Goal: Download file/media

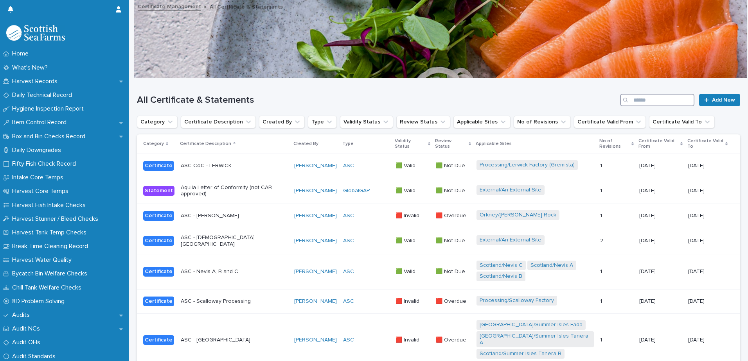
click at [639, 103] on input "Search" at bounding box center [657, 100] width 74 height 13
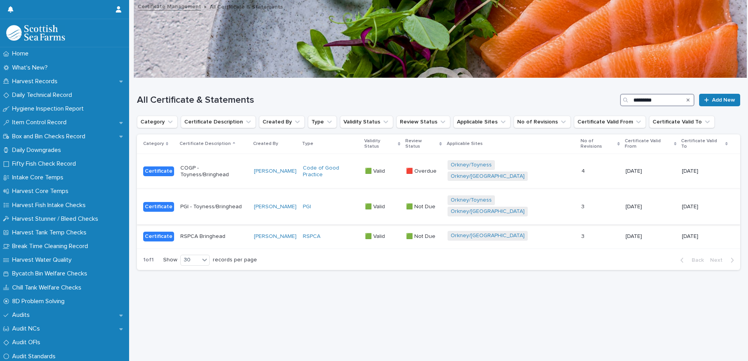
type input "*********"
click at [234, 204] on p "PGI - Toyness/Bringhead" at bounding box center [213, 207] width 67 height 7
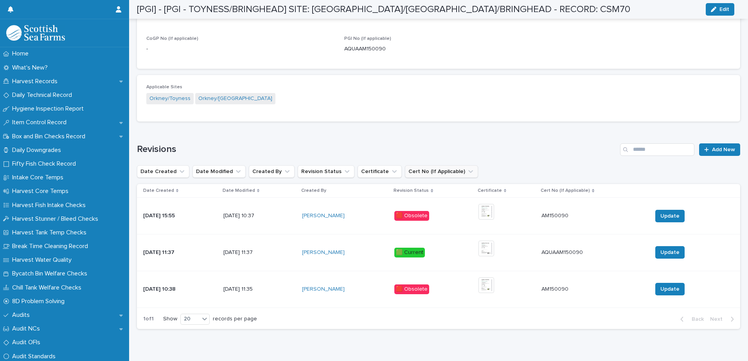
scroll to position [391, 0]
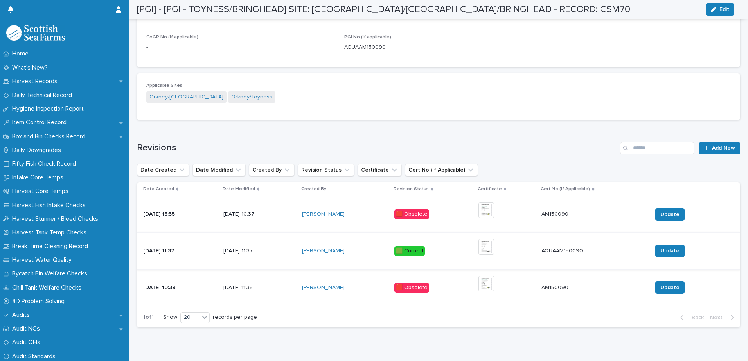
click at [494, 249] on img at bounding box center [486, 247] width 16 height 16
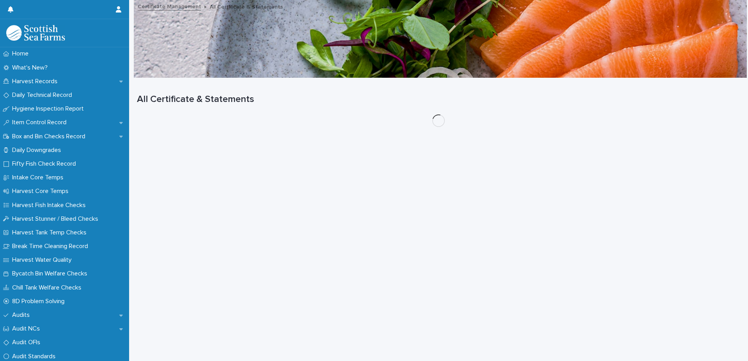
scroll to position [6, 0]
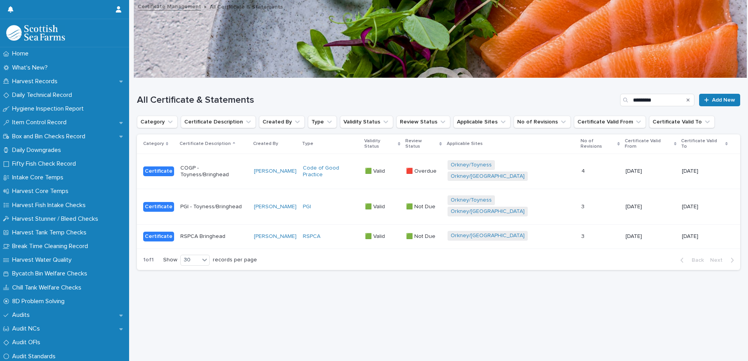
click at [248, 233] on p "RSPCA Bringhead" at bounding box center [213, 236] width 67 height 7
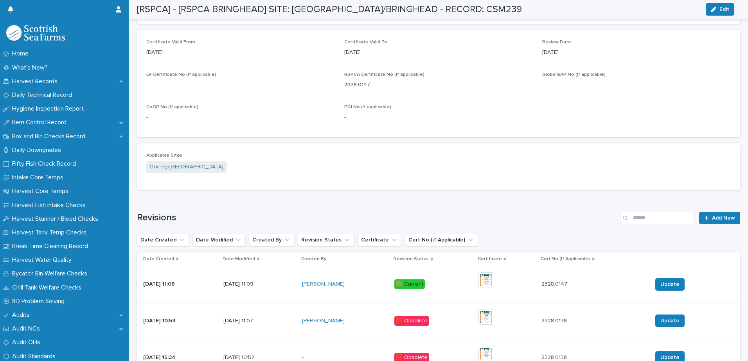
scroll to position [399, 0]
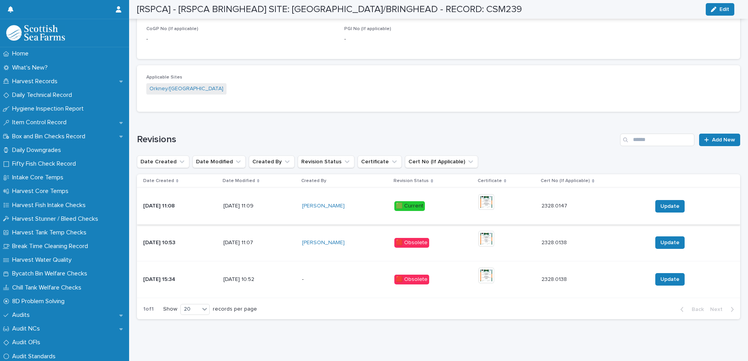
click at [491, 205] on img at bounding box center [486, 202] width 16 height 16
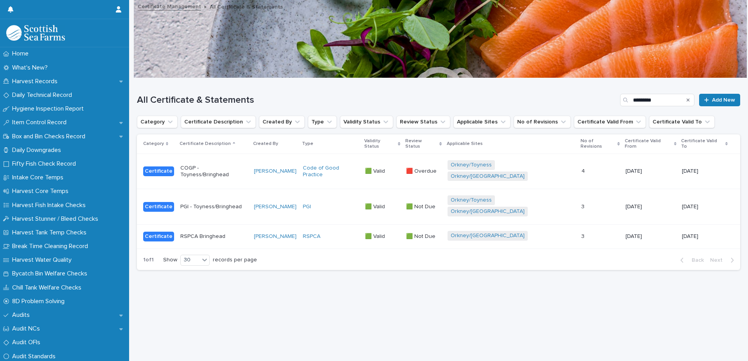
scroll to position [6, 0]
click at [597, 168] on p at bounding box center [600, 171] width 38 height 7
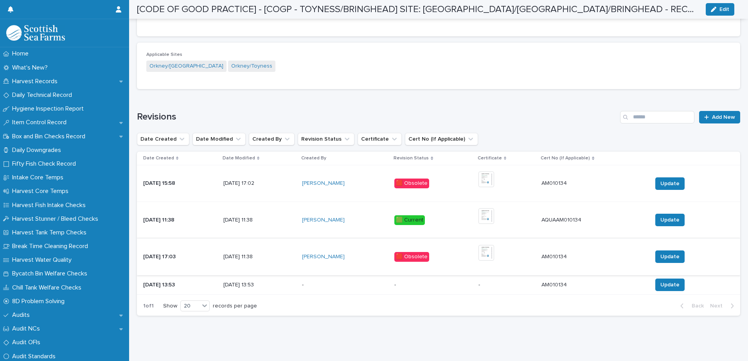
scroll to position [428, 0]
click at [494, 211] on img at bounding box center [486, 216] width 16 height 16
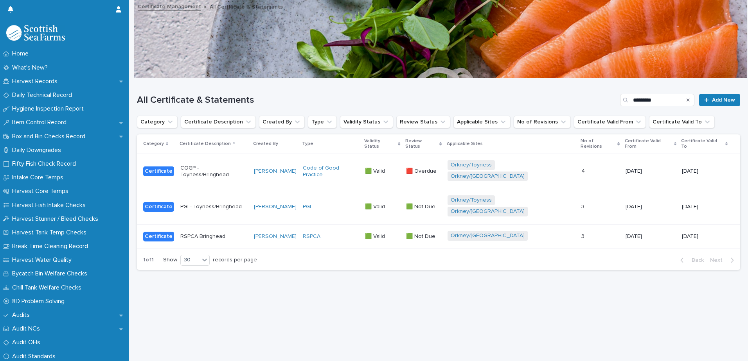
scroll to position [6, 0]
click at [652, 94] on input "*********" at bounding box center [657, 100] width 74 height 13
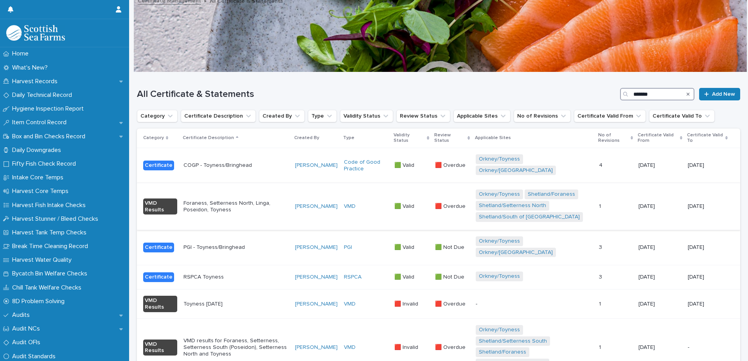
scroll to position [45, 0]
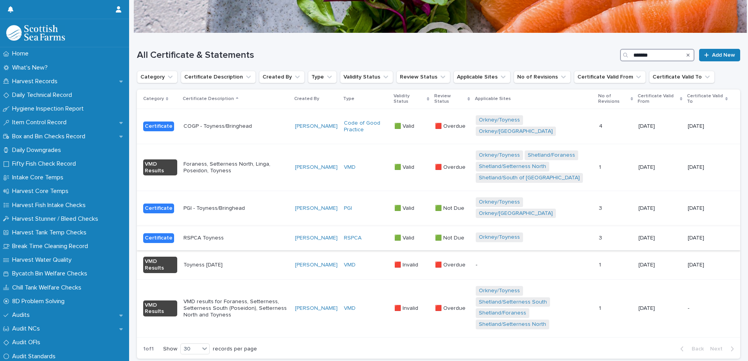
type input "*******"
click at [269, 235] on p "RSPCA Toyness" at bounding box center [235, 238] width 105 height 7
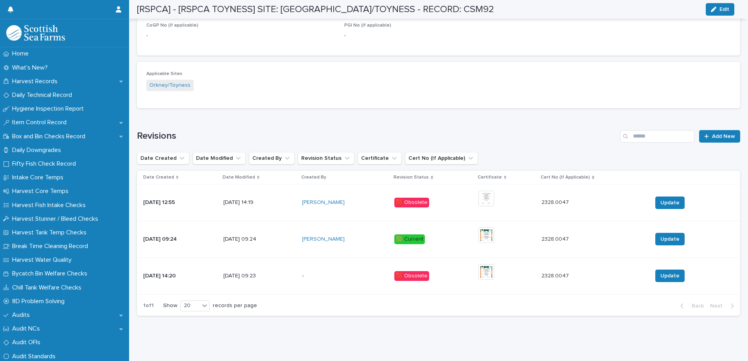
scroll to position [409, 0]
click at [494, 235] on img at bounding box center [486, 236] width 16 height 16
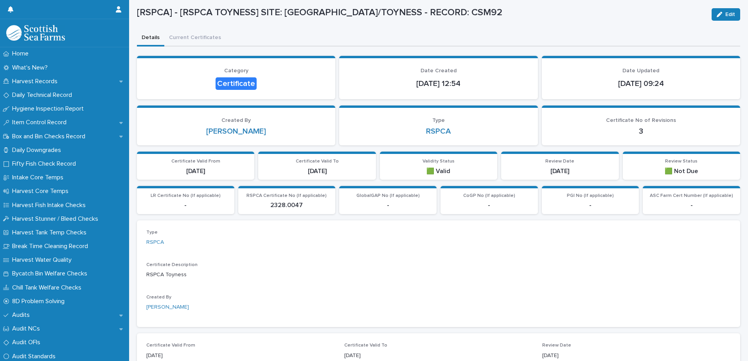
scroll to position [34, 0]
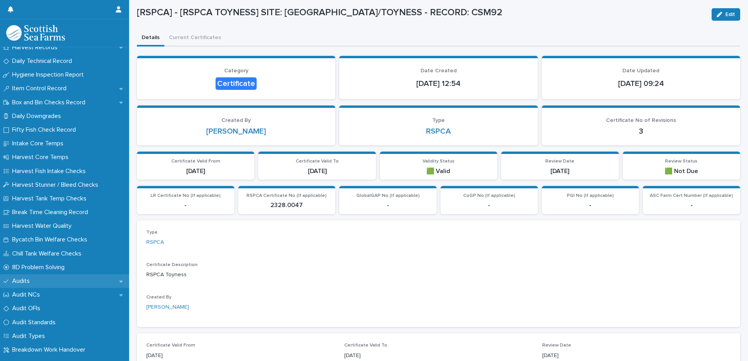
click at [24, 277] on div "Audits" at bounding box center [64, 282] width 129 height 14
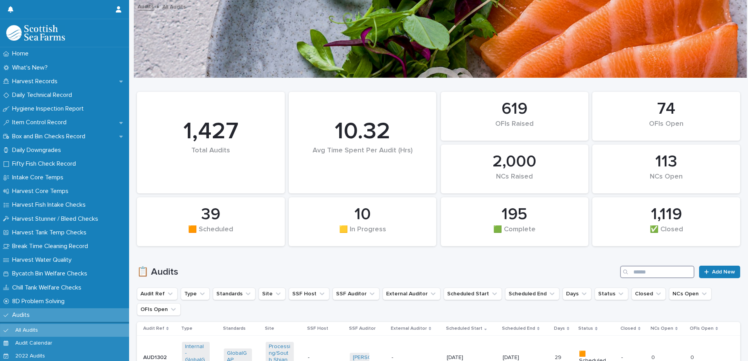
click at [638, 273] on input "Search" at bounding box center [657, 272] width 74 height 13
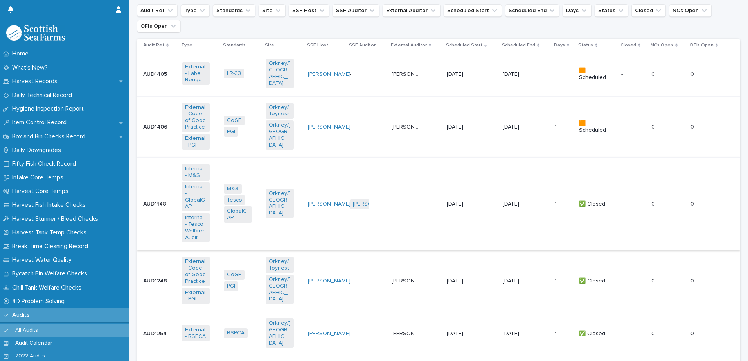
scroll to position [323, 0]
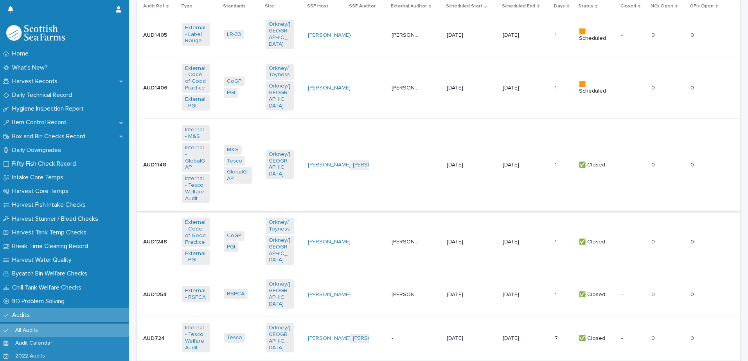
type input "*********"
click at [449, 162] on p "[DATE]" at bounding box center [461, 165] width 28 height 7
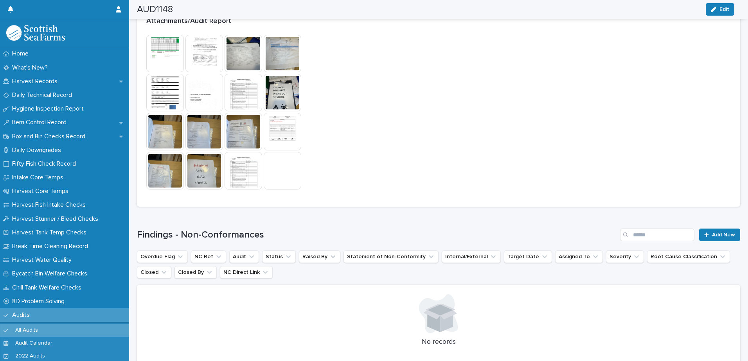
scroll to position [665, 0]
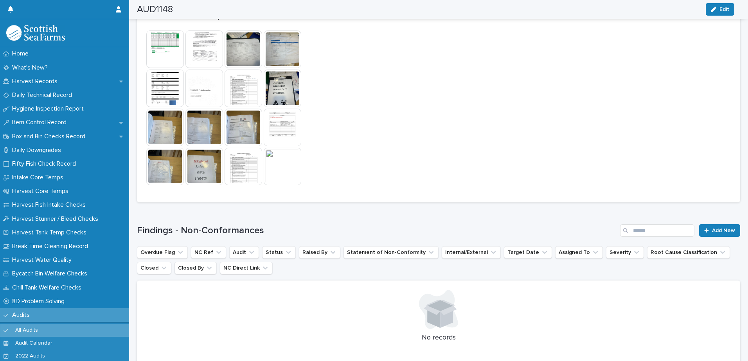
click at [277, 160] on img at bounding box center [283, 167] width 38 height 38
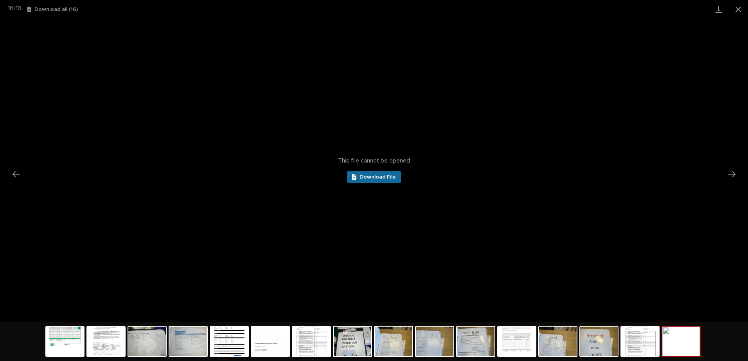
click at [377, 177] on span "Download File" at bounding box center [377, 176] width 36 height 5
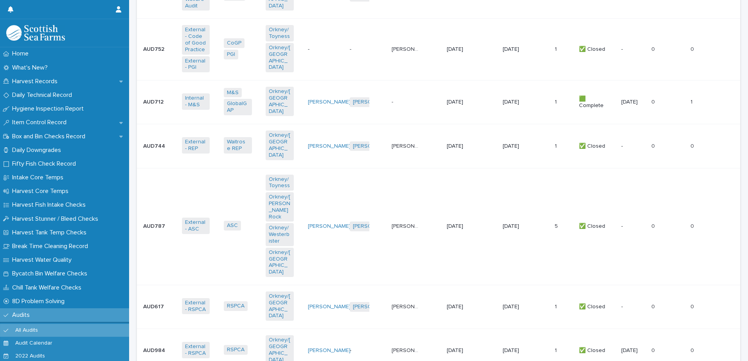
scroll to position [6, 0]
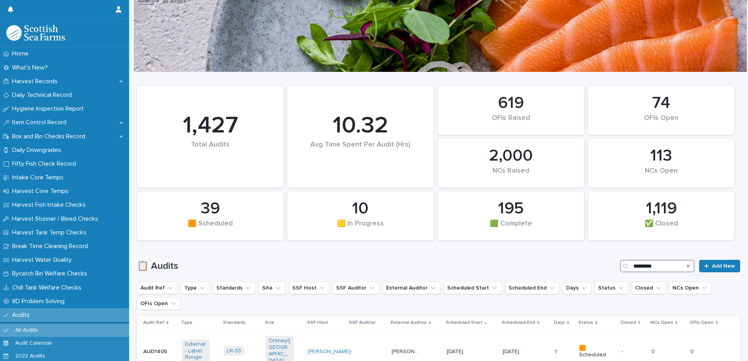
click at [648, 264] on input "*********" at bounding box center [657, 266] width 74 height 13
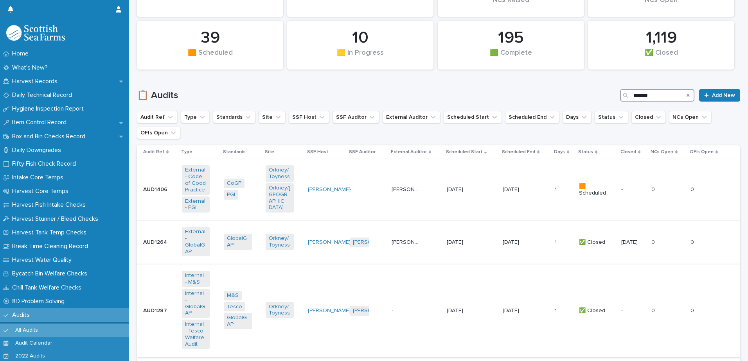
scroll to position [263, 0]
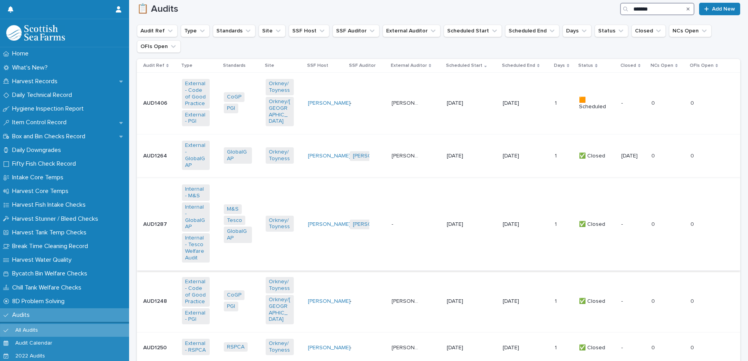
type input "*******"
click at [515, 221] on p "[DATE]" at bounding box center [517, 224] width 28 height 7
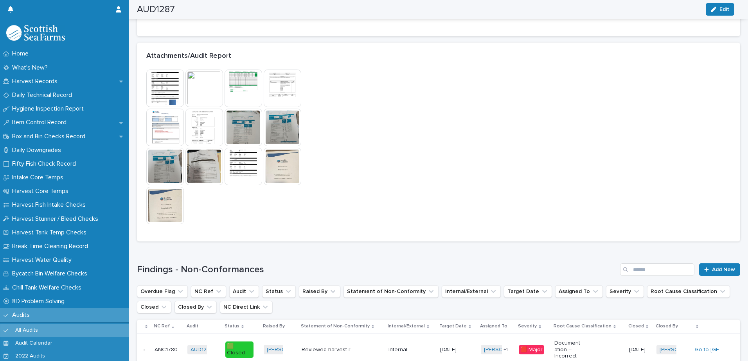
scroll to position [548, 0]
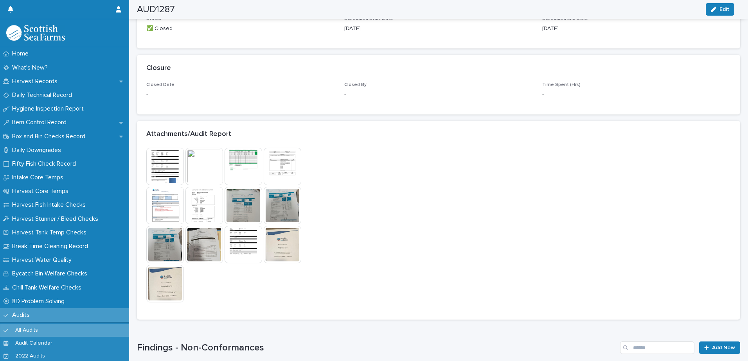
click at [210, 157] on img at bounding box center [204, 167] width 38 height 38
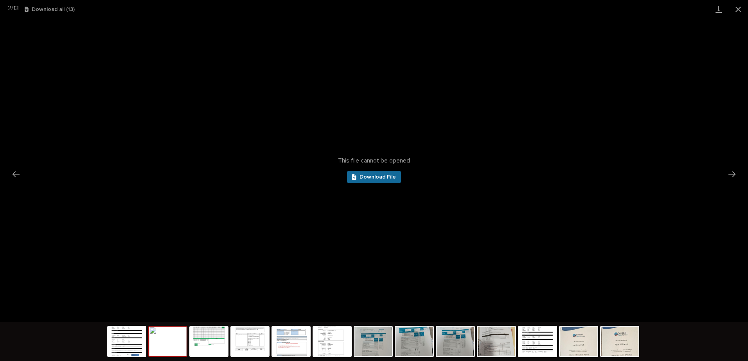
click at [379, 173] on link "Download File" at bounding box center [374, 177] width 54 height 13
click at [136, 347] on img at bounding box center [127, 342] width 38 height 30
click at [179, 348] on img at bounding box center [168, 342] width 38 height 30
click at [373, 175] on span "Download File" at bounding box center [377, 176] width 36 height 5
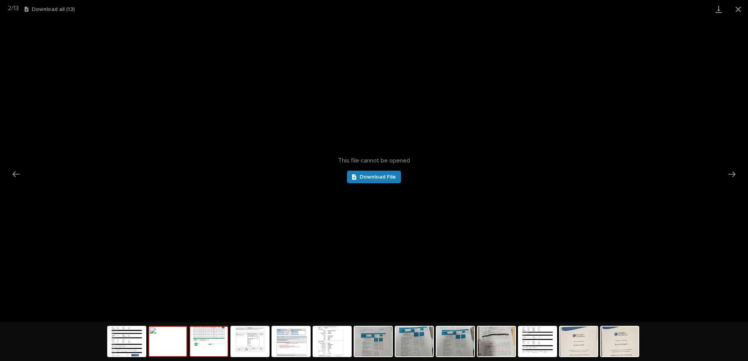
click at [212, 349] on img at bounding box center [209, 342] width 38 height 30
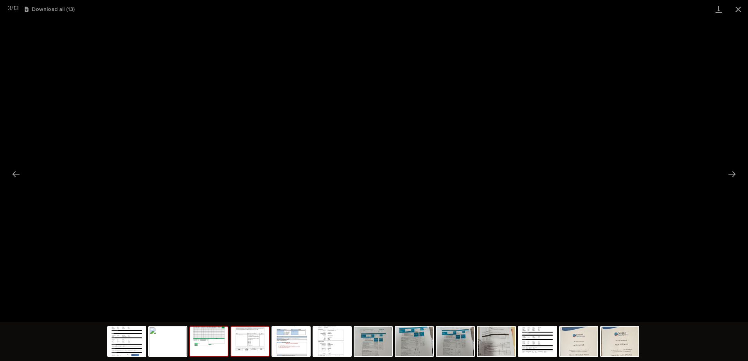
click at [245, 349] on img at bounding box center [250, 342] width 38 height 30
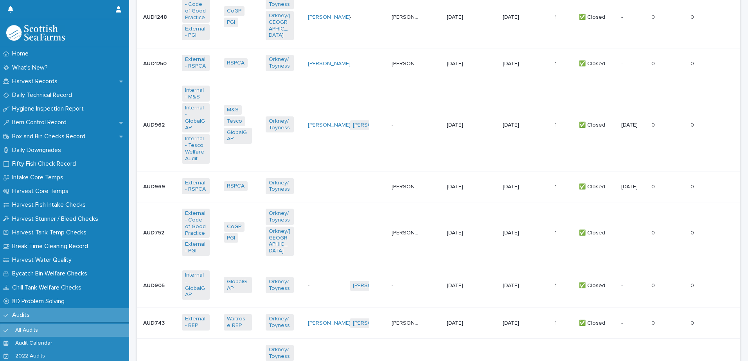
scroll to position [6, 0]
